Goal: Find specific page/section: Find specific page/section

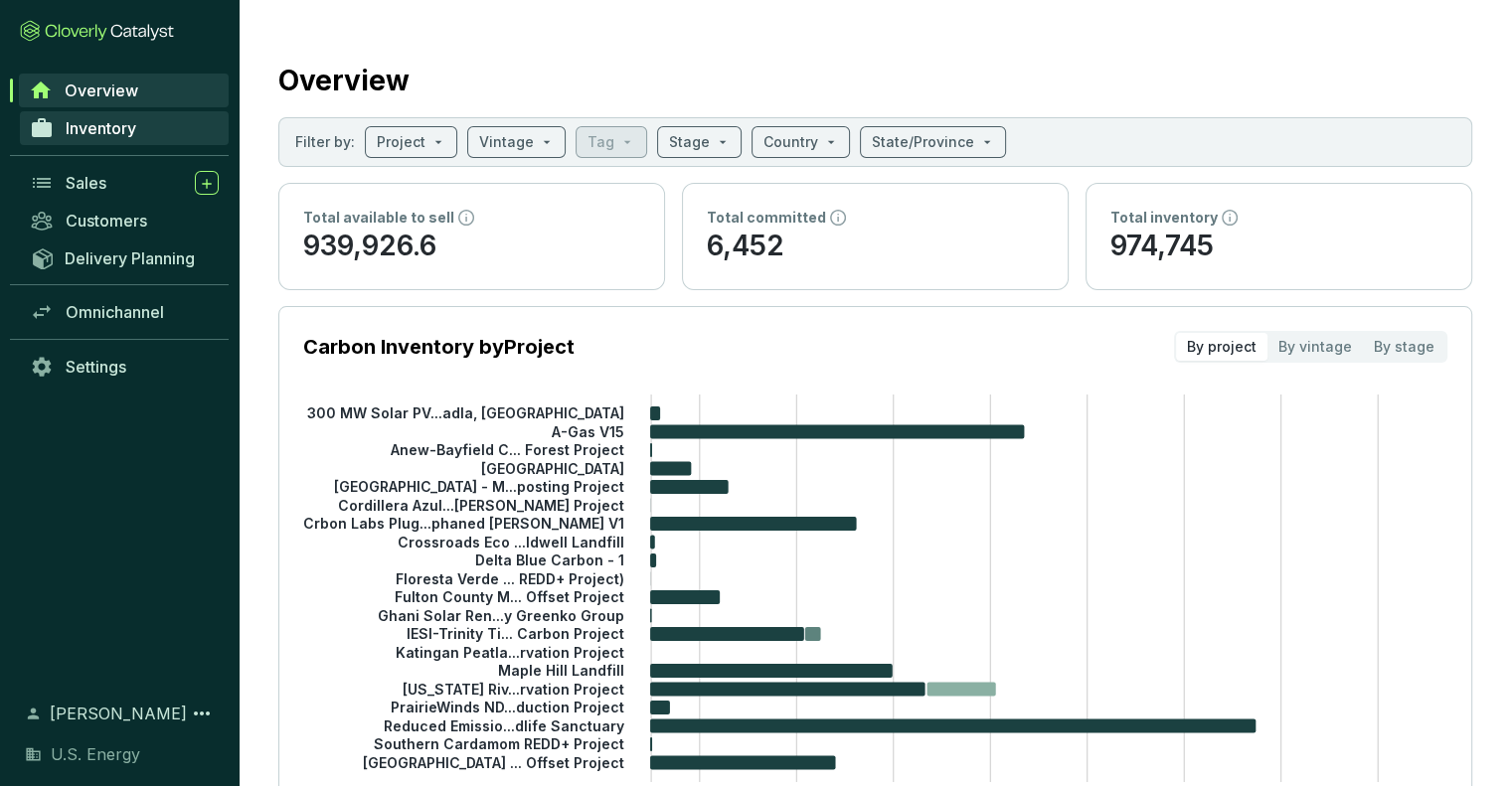
click at [100, 125] on span "Inventory" at bounding box center [101, 129] width 71 height 20
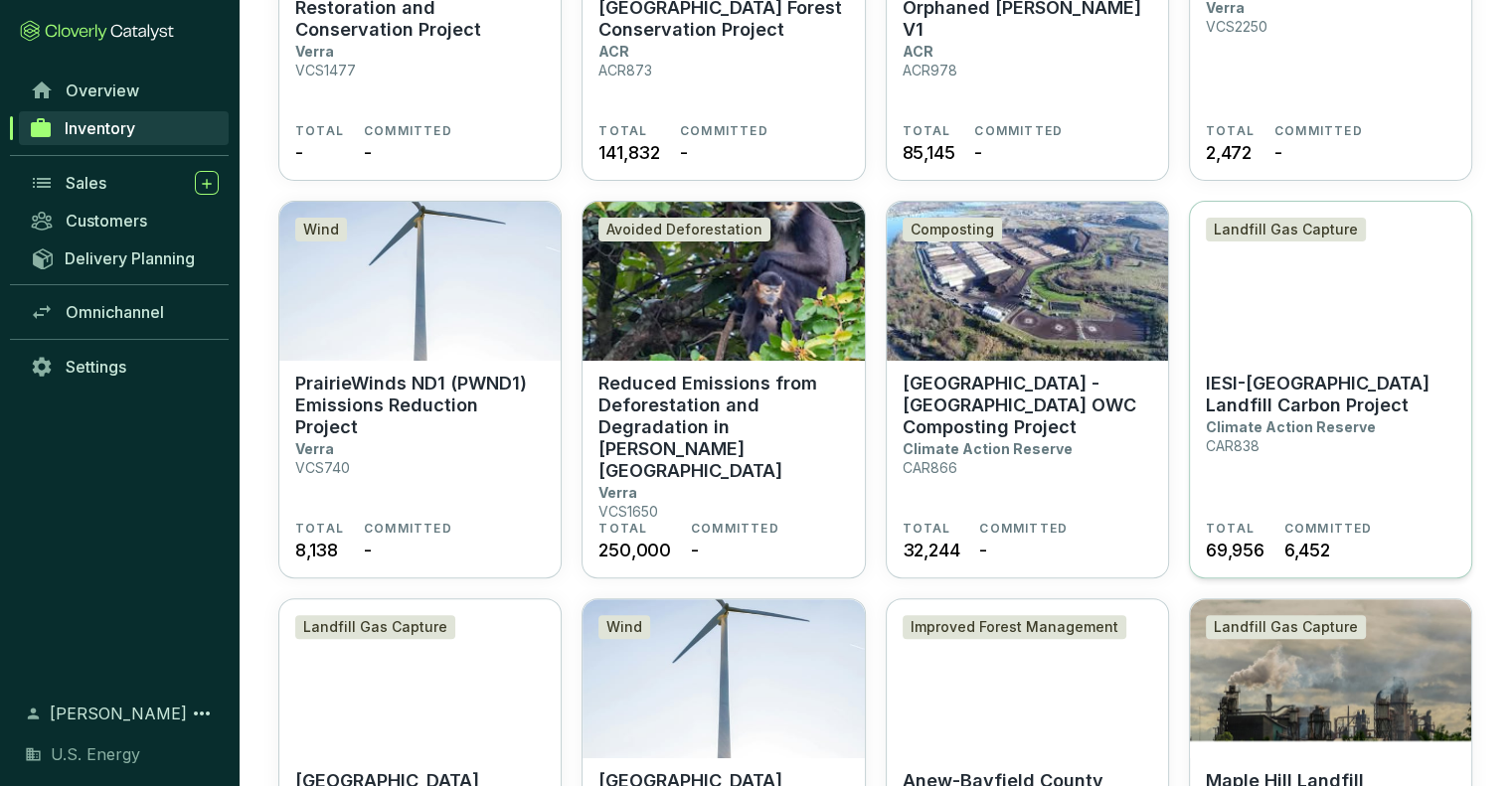
scroll to position [397, 0]
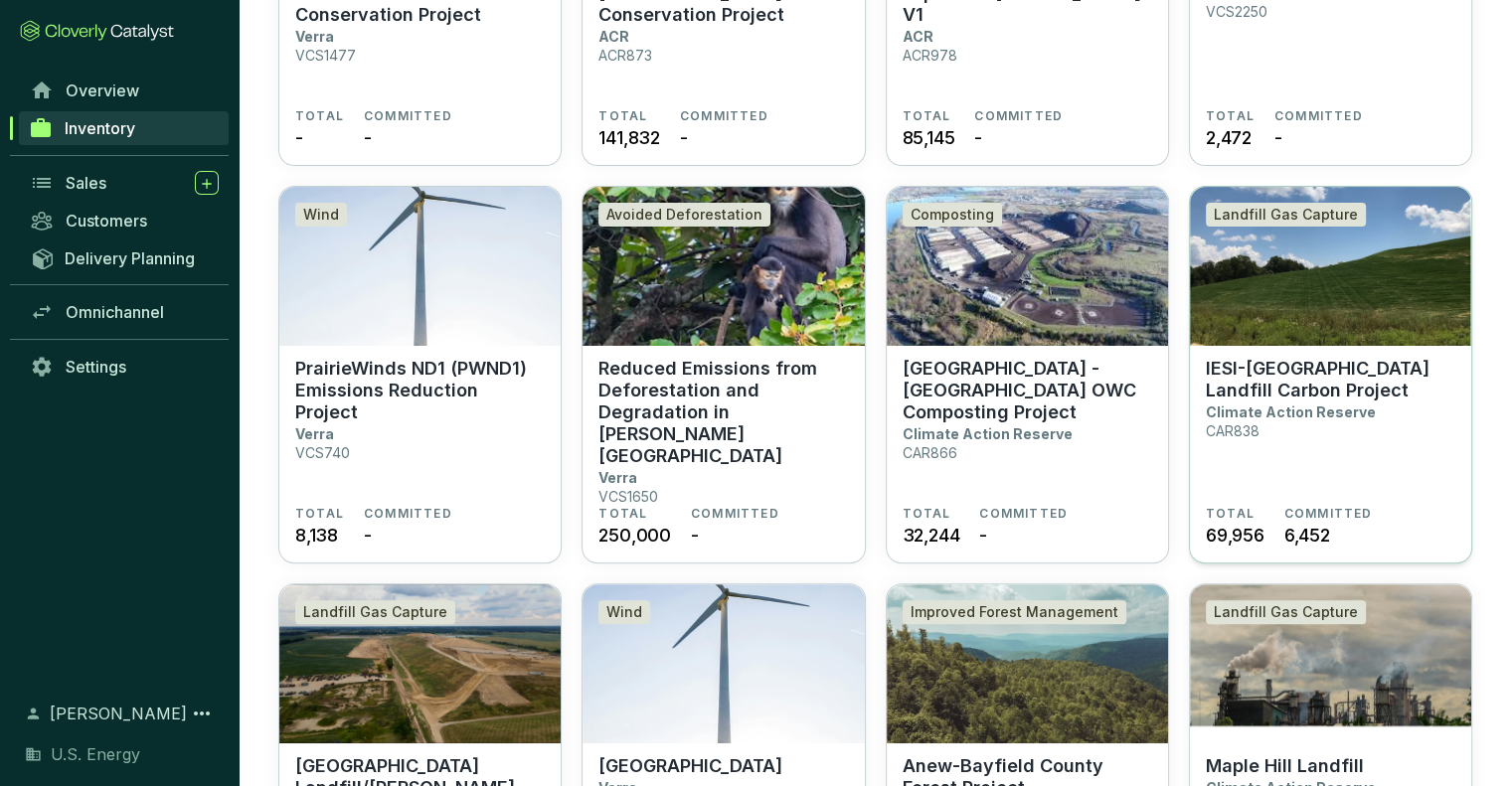
click at [1276, 391] on p "IESI-[GEOGRAPHIC_DATA] Landfill Carbon Project" at bounding box center [1331, 380] width 249 height 44
